Goal: Transaction & Acquisition: Purchase product/service

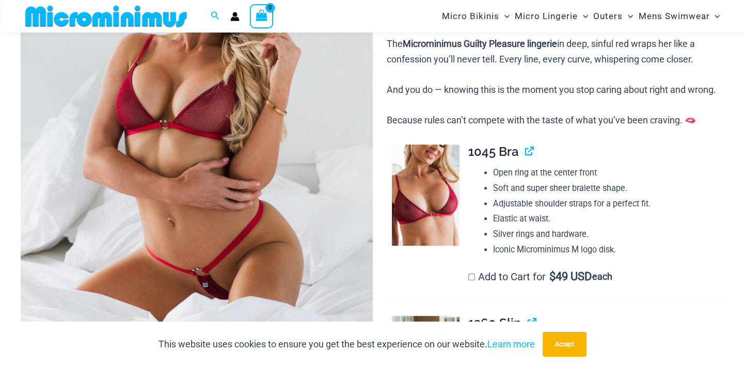
scroll to position [243, 0]
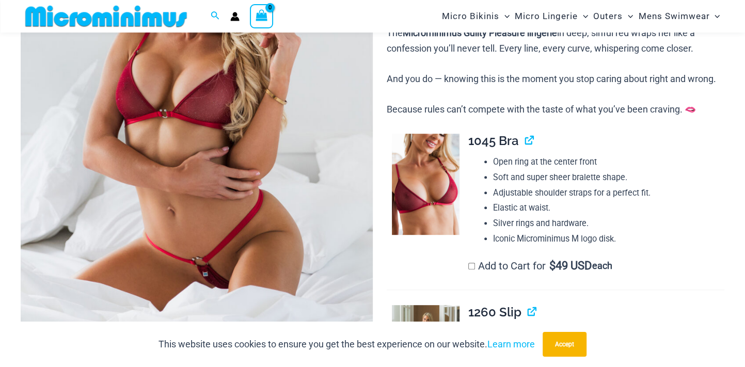
click at [231, 151] on img at bounding box center [197, 115] width 352 height 528
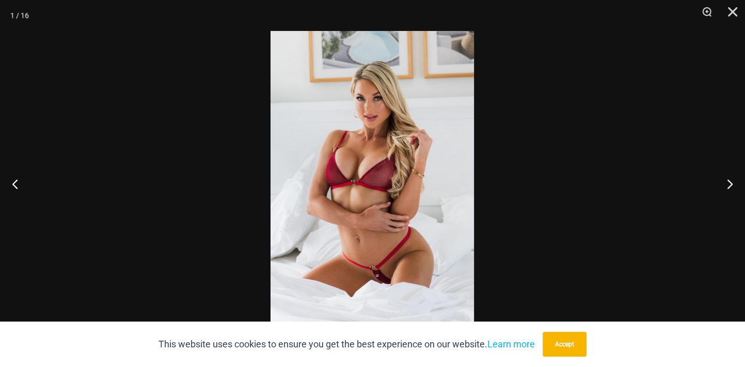
click at [410, 204] on img at bounding box center [372, 183] width 203 height 305
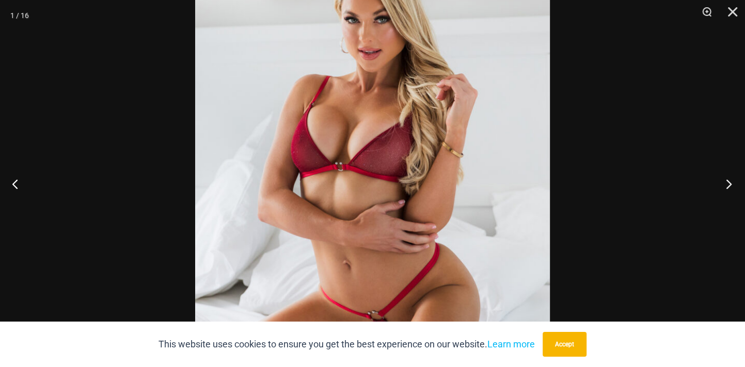
click at [729, 185] on button "Next" at bounding box center [725, 184] width 39 height 52
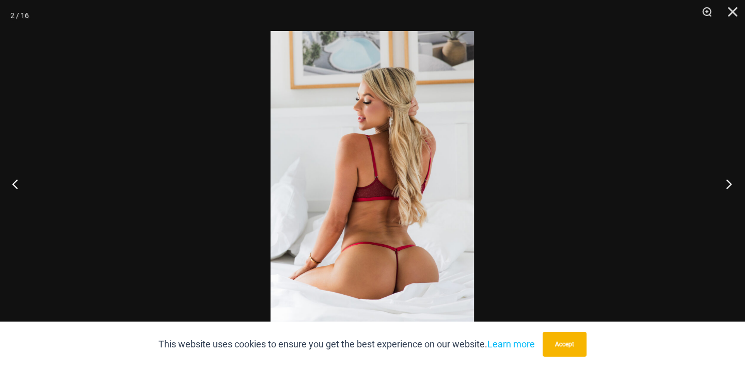
click at [729, 185] on button "Next" at bounding box center [725, 184] width 39 height 52
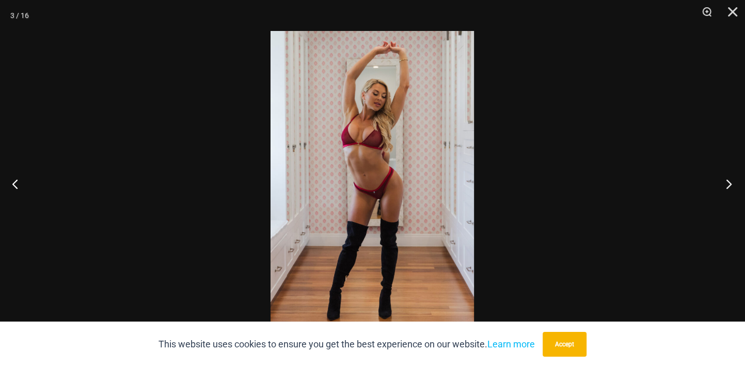
click at [729, 185] on button "Next" at bounding box center [725, 184] width 39 height 52
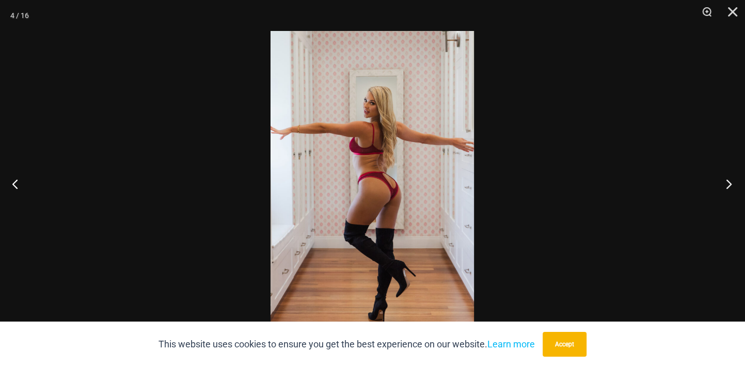
click at [729, 185] on button "Next" at bounding box center [725, 184] width 39 height 52
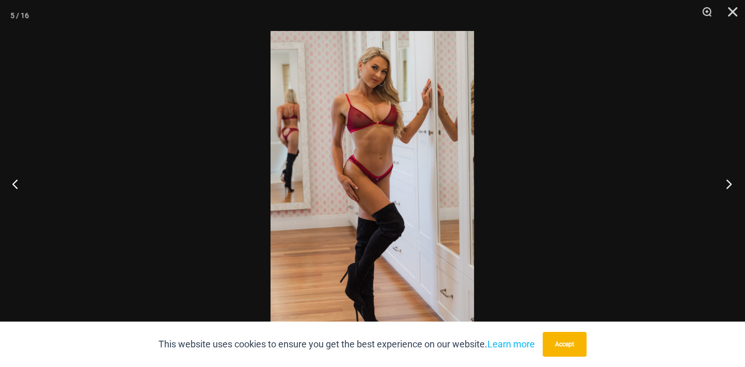
click at [729, 185] on button "Next" at bounding box center [725, 184] width 39 height 52
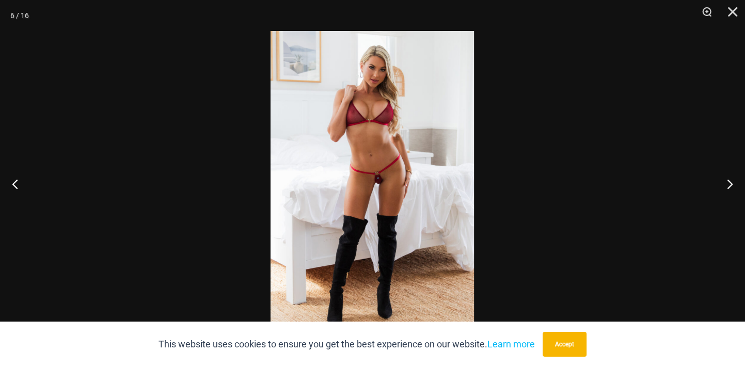
click at [437, 167] on img at bounding box center [372, 183] width 203 height 305
